Goal: Task Accomplishment & Management: Manage account settings

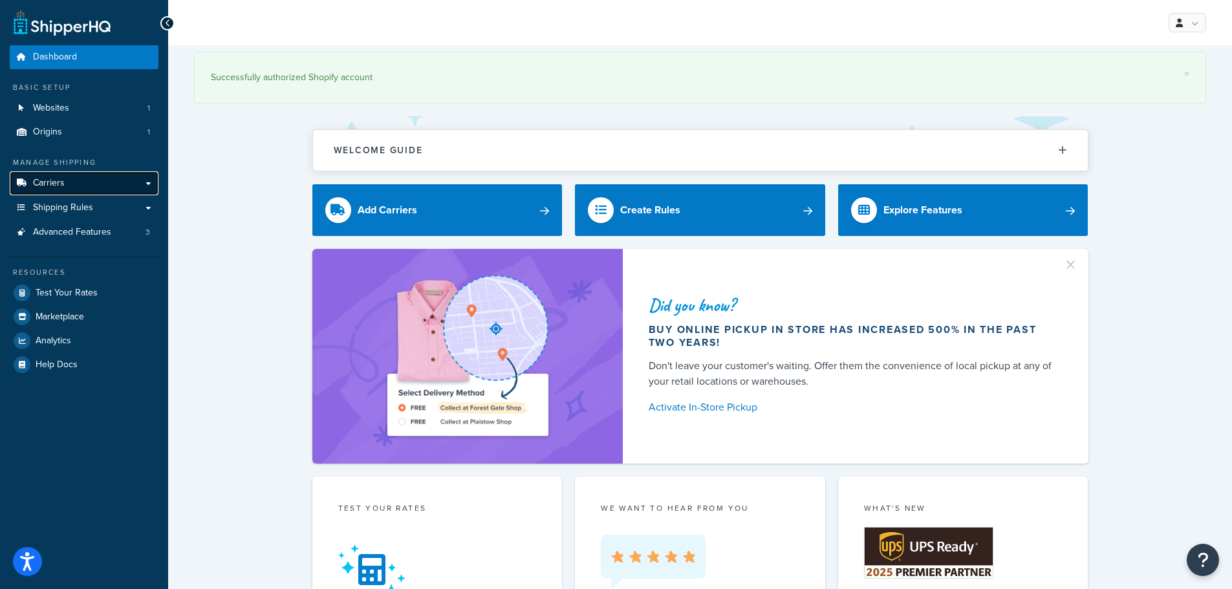
click at [73, 186] on link "Carriers" at bounding box center [84, 183] width 149 height 24
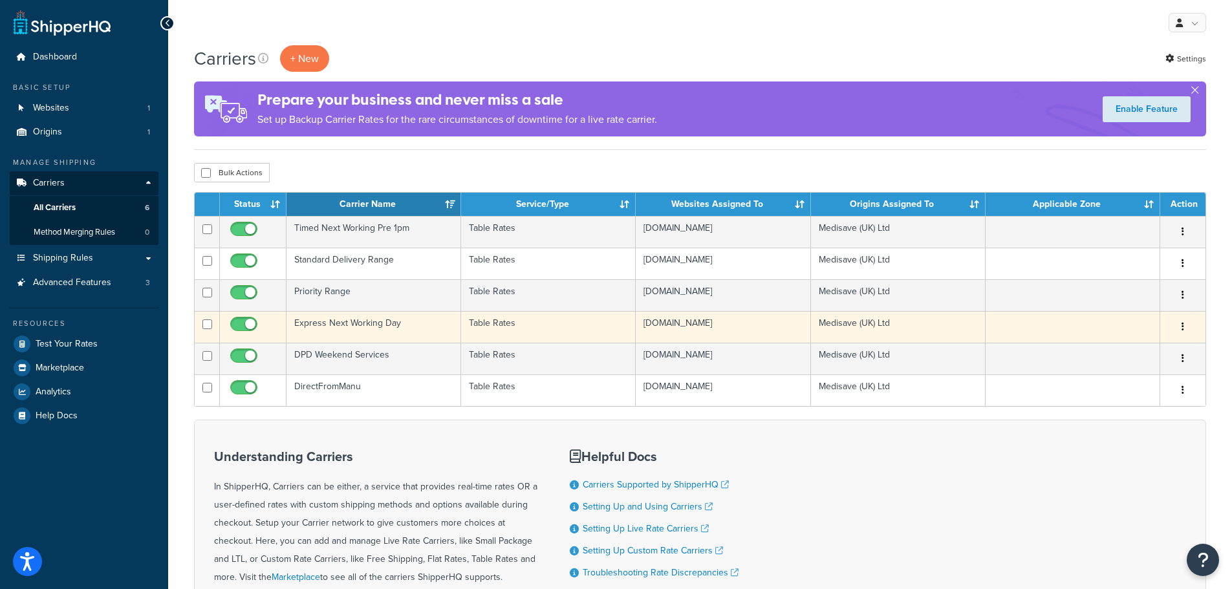
click at [409, 329] on td "Express Next Working Day" at bounding box center [374, 327] width 175 height 32
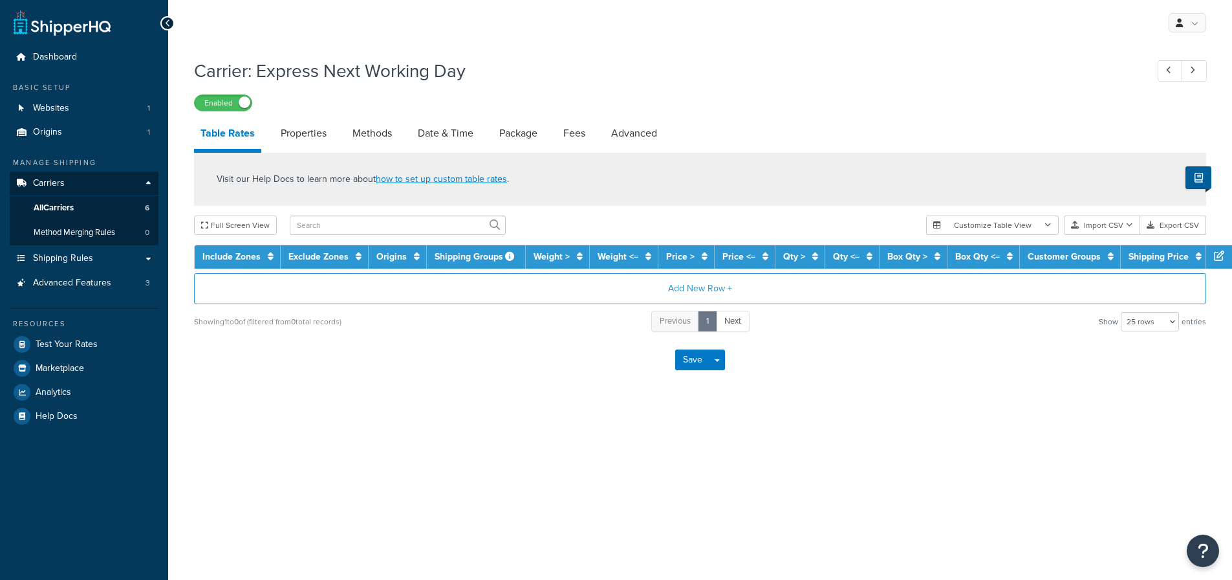
select select "25"
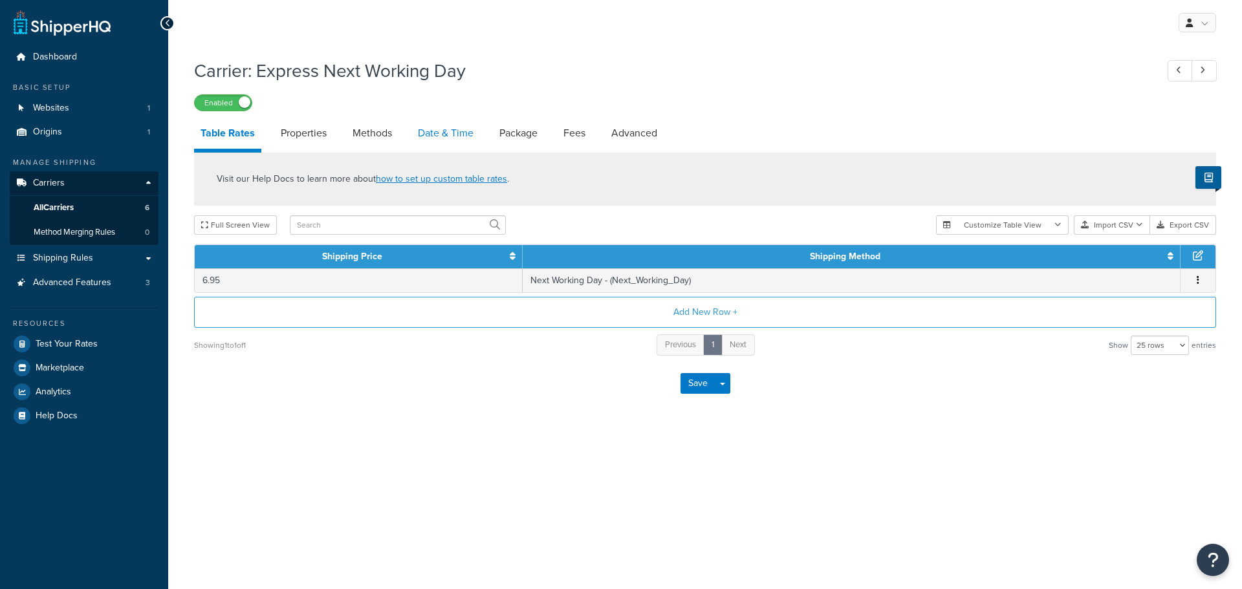
click at [455, 134] on link "Date & Time" at bounding box center [445, 133] width 69 height 31
